Goal: Navigation & Orientation: Find specific page/section

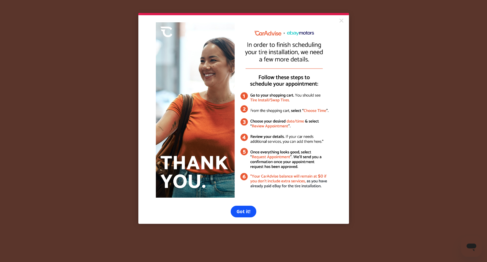
click at [240, 210] on link "Got it!" at bounding box center [244, 212] width 26 height 12
